Goal: Task Accomplishment & Management: Manage account settings

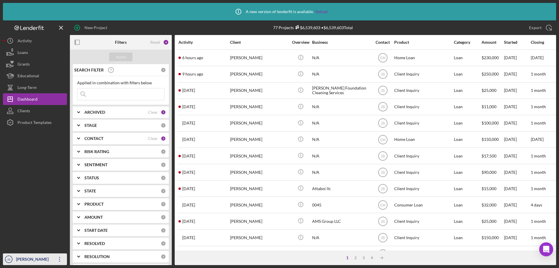
click at [20, 255] on div "[PERSON_NAME]" at bounding box center [34, 259] width 38 height 13
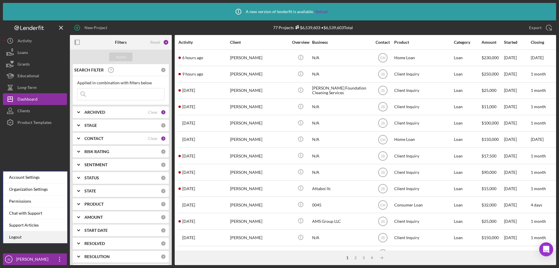
click at [14, 237] on link "Logout" at bounding box center [35, 237] width 64 height 12
